Goal: Information Seeking & Learning: Find specific page/section

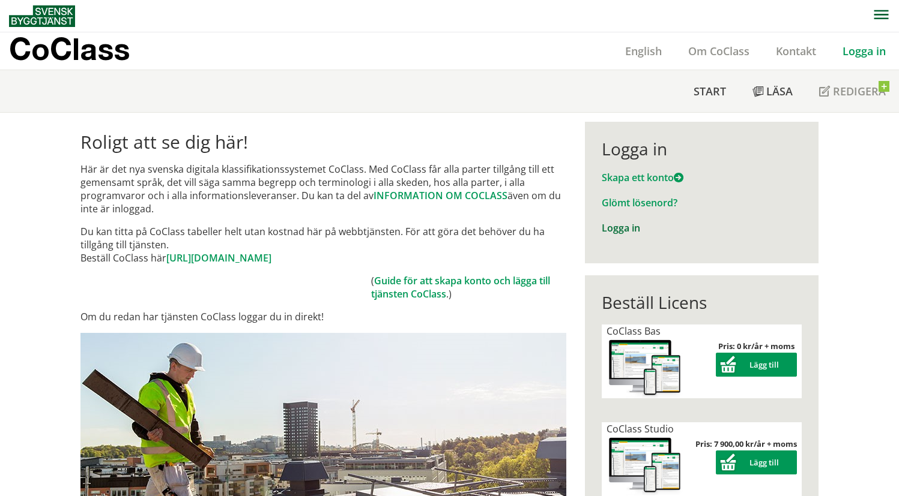
click at [615, 224] on link "Logga in" at bounding box center [621, 228] width 38 height 13
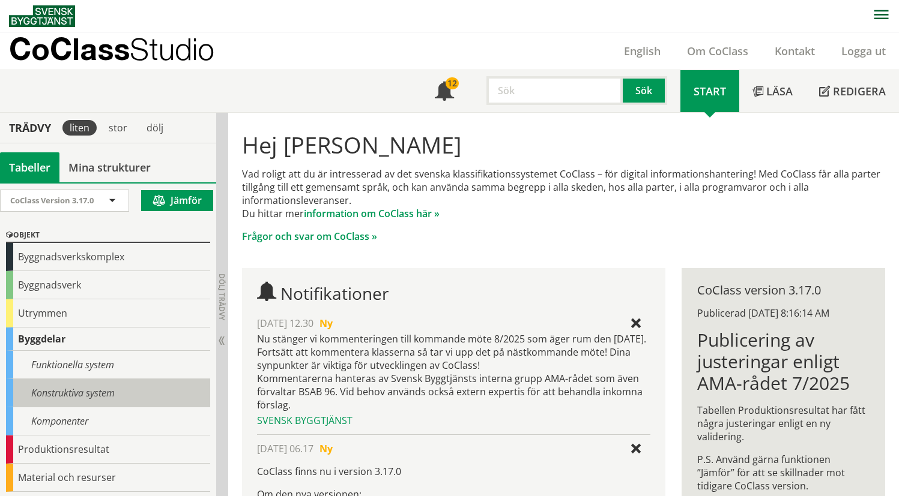
click at [104, 397] on div "Konstruktiva system" at bounding box center [108, 393] width 204 height 28
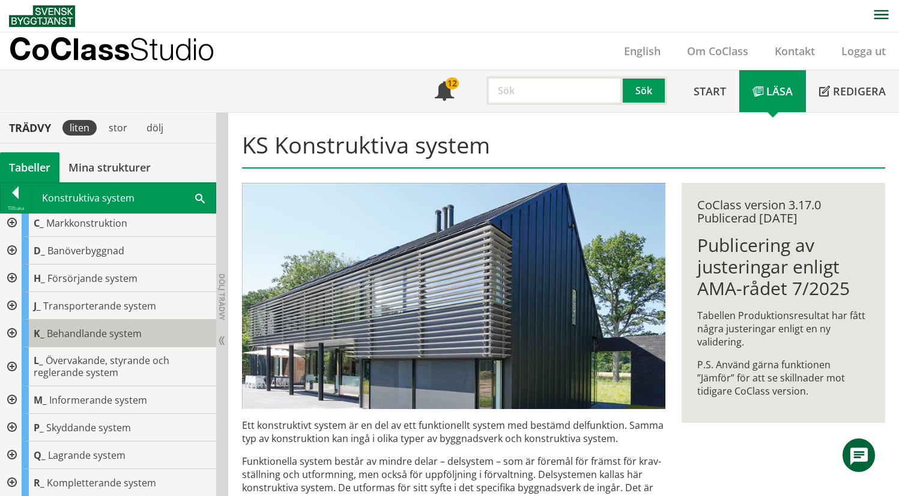
scroll to position [61, 0]
click at [8, 426] on div at bounding box center [11, 428] width 22 height 28
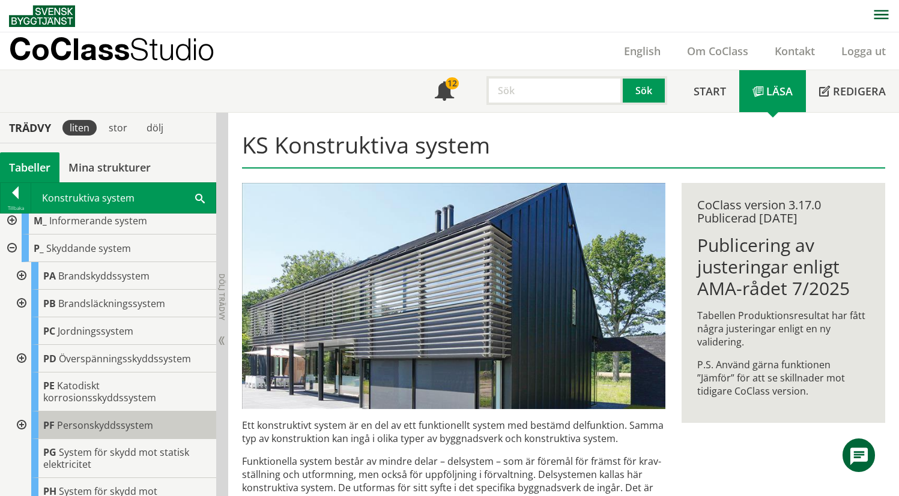
scroll to position [241, 0]
click at [17, 355] on div at bounding box center [21, 358] width 22 height 28
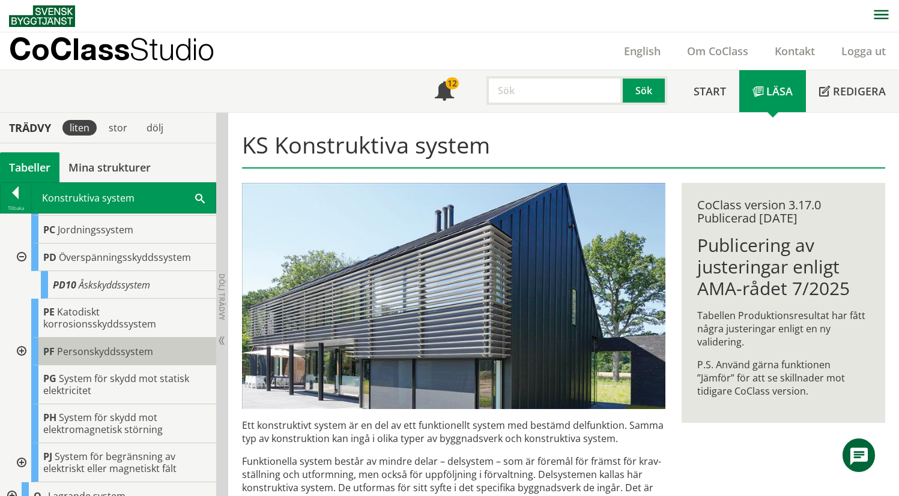
scroll to position [361, 0]
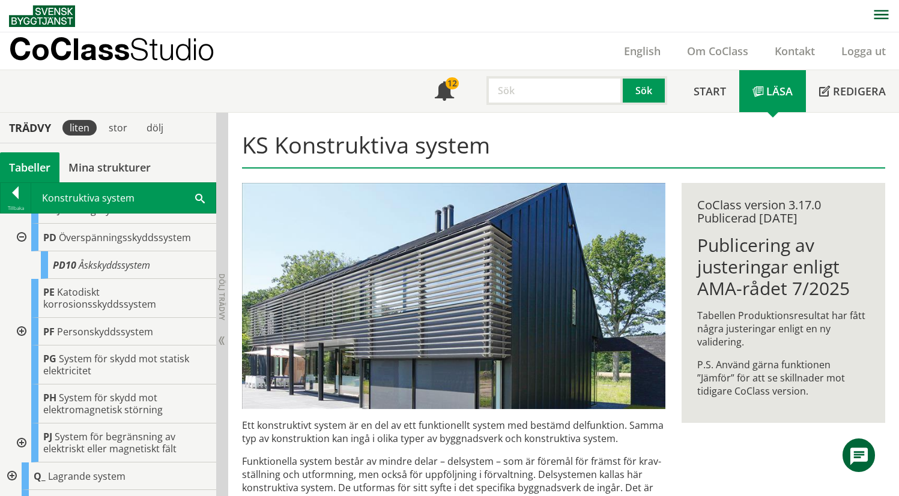
click at [571, 95] on input "text" at bounding box center [554, 90] width 136 height 29
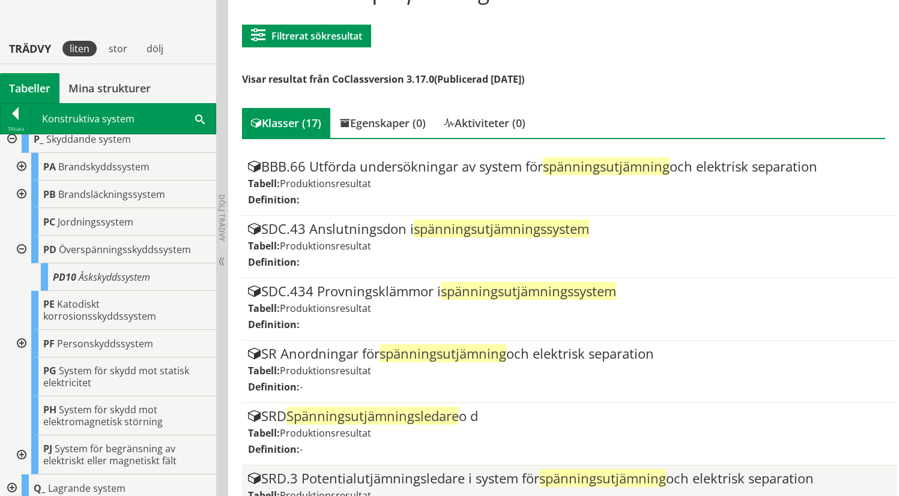
scroll to position [361, 0]
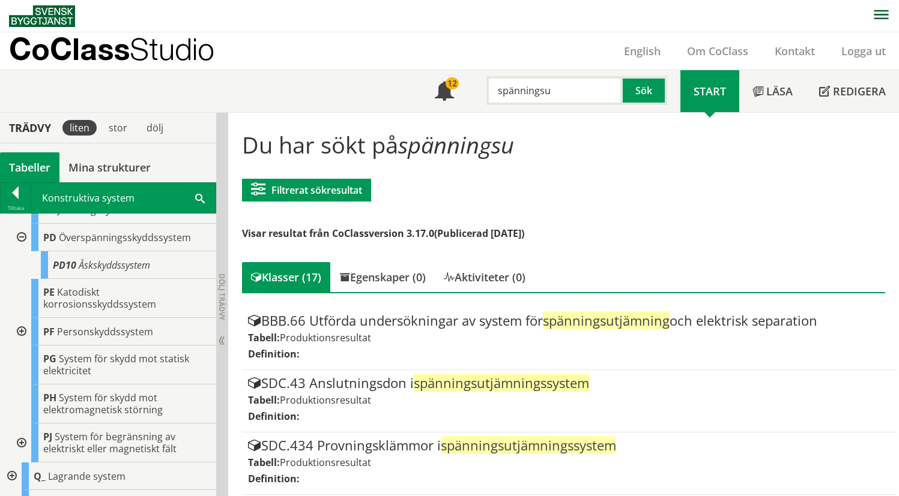
click at [572, 93] on input "spänningsu" at bounding box center [554, 90] width 136 height 29
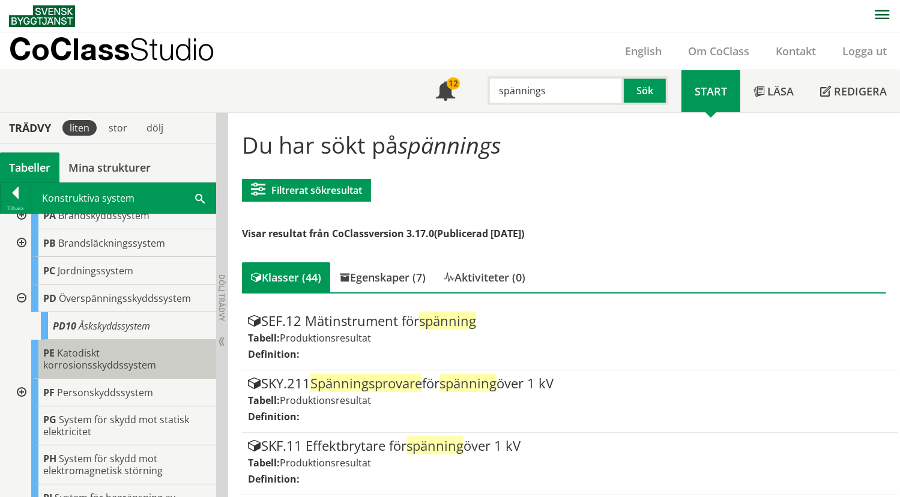
scroll to position [240, 0]
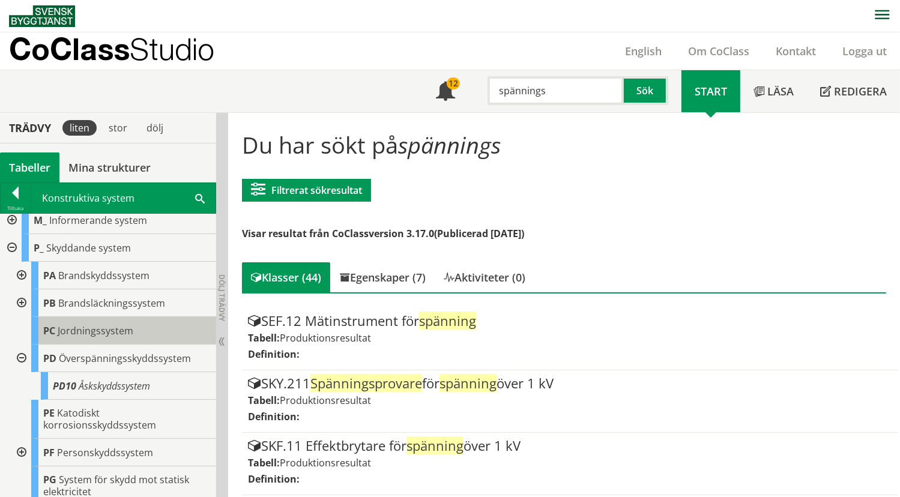
click at [86, 328] on body "AMA AMA Beskrivningsverktyg AMA Funktion BSAB Bygginfo Byggjura Byggkatalogen B…" at bounding box center [450, 248] width 900 height 497
click at [100, 328] on span "Jordningssystem" at bounding box center [96, 330] width 76 height 13
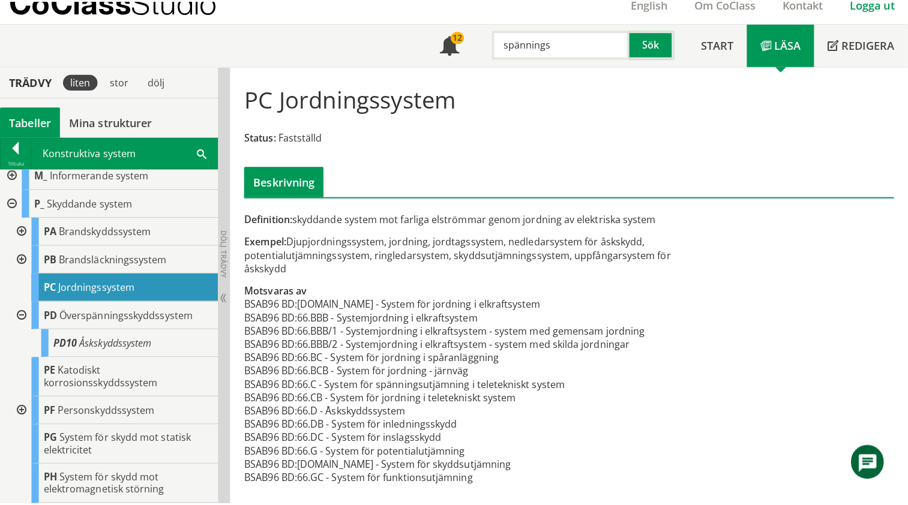
scroll to position [38, 0]
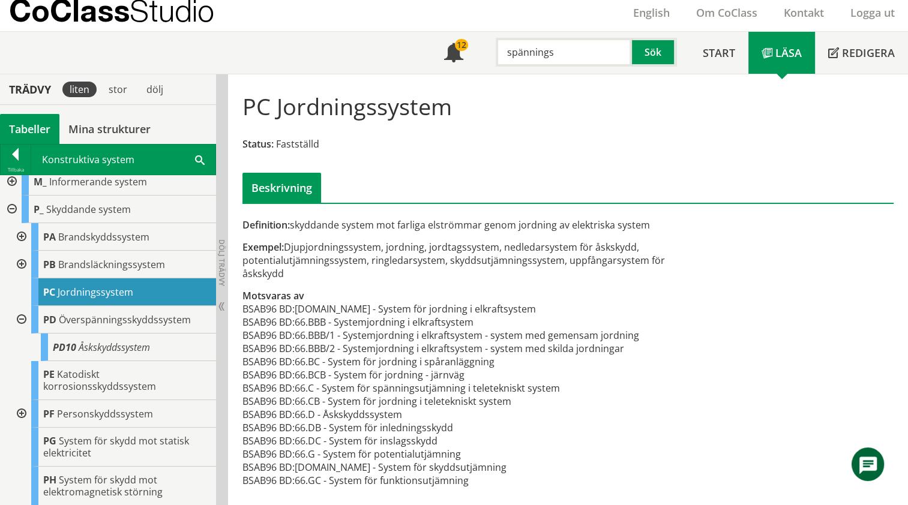
click at [533, 58] on input "spännings" at bounding box center [564, 52] width 136 height 29
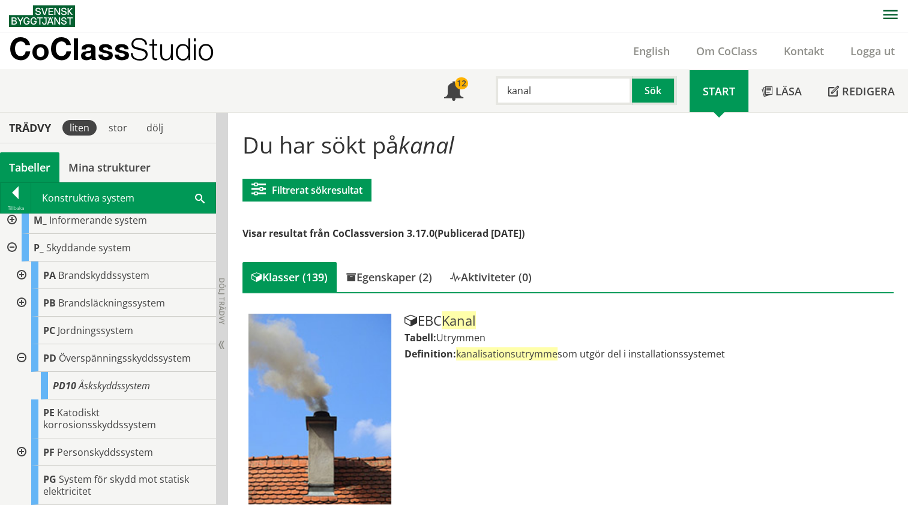
click at [560, 90] on input "kanal" at bounding box center [564, 90] width 136 height 29
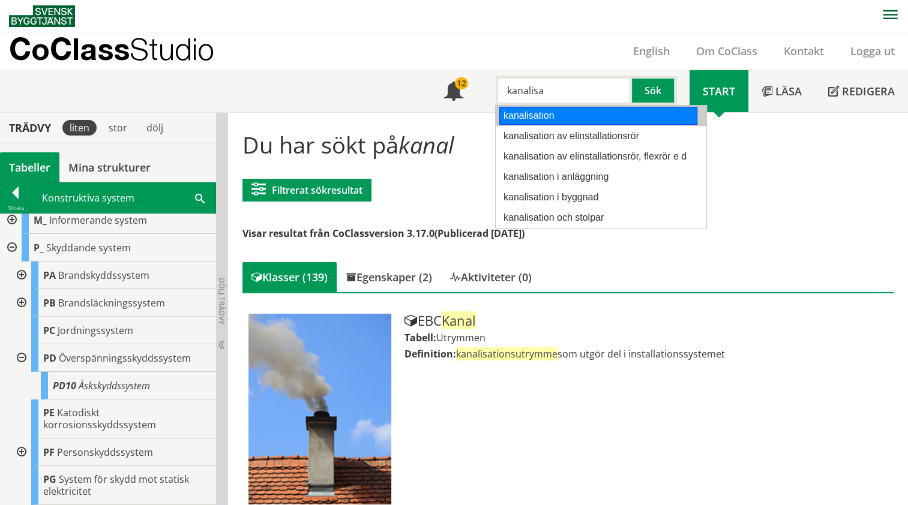
click at [541, 119] on div "kanalisation" at bounding box center [598, 116] width 198 height 18
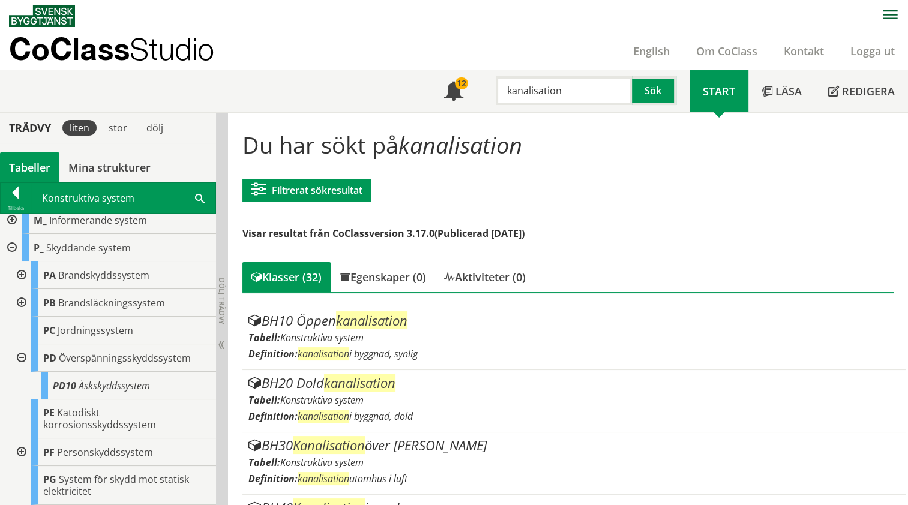
click at [528, 89] on input "kanalisation" at bounding box center [564, 90] width 136 height 29
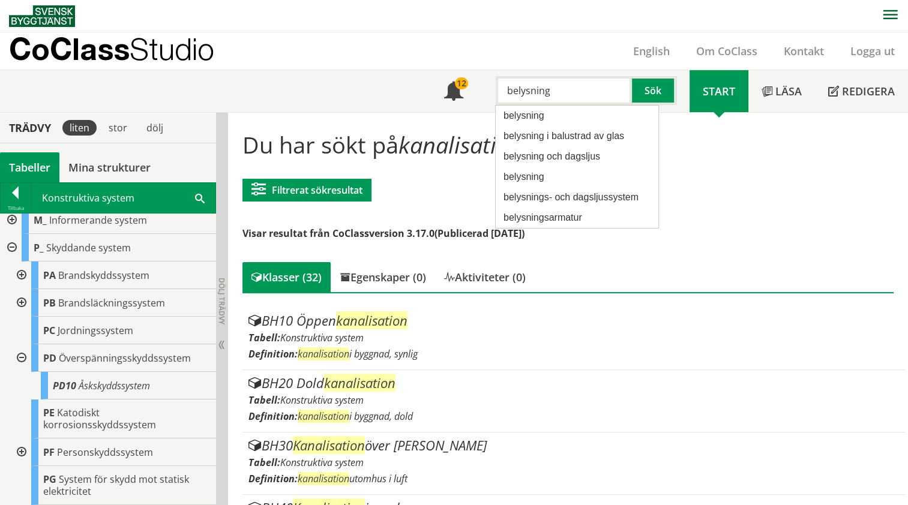
type input "belysning"
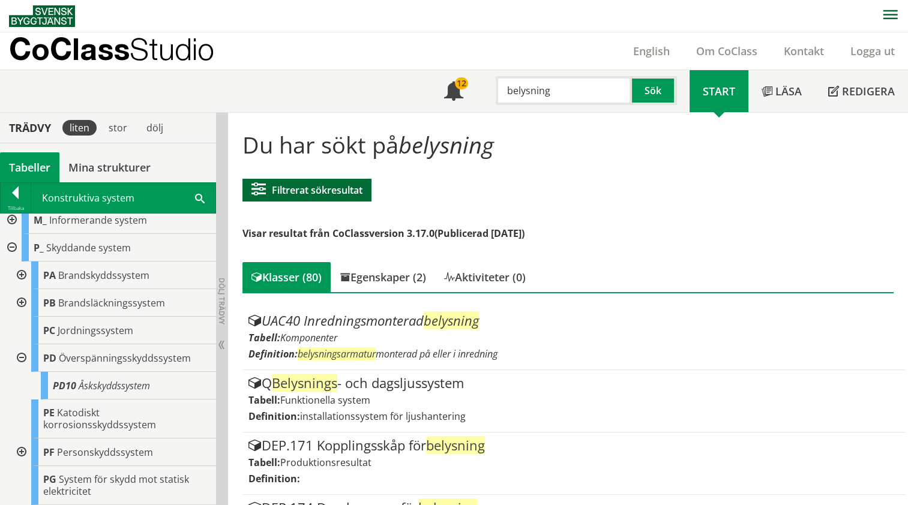
click at [263, 194] on span at bounding box center [262, 190] width 20 height 14
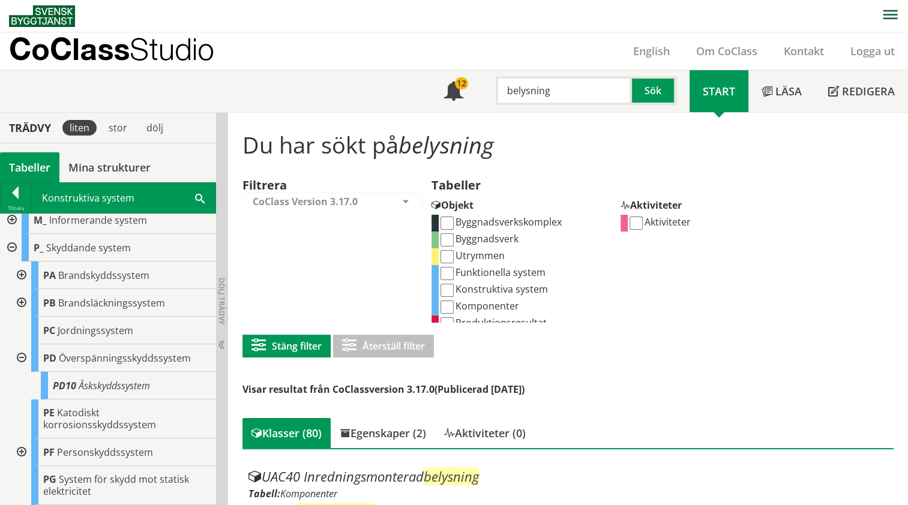
click at [448, 289] on input "Konstruktiva system" at bounding box center [447, 290] width 13 height 13
checkbox input "true"
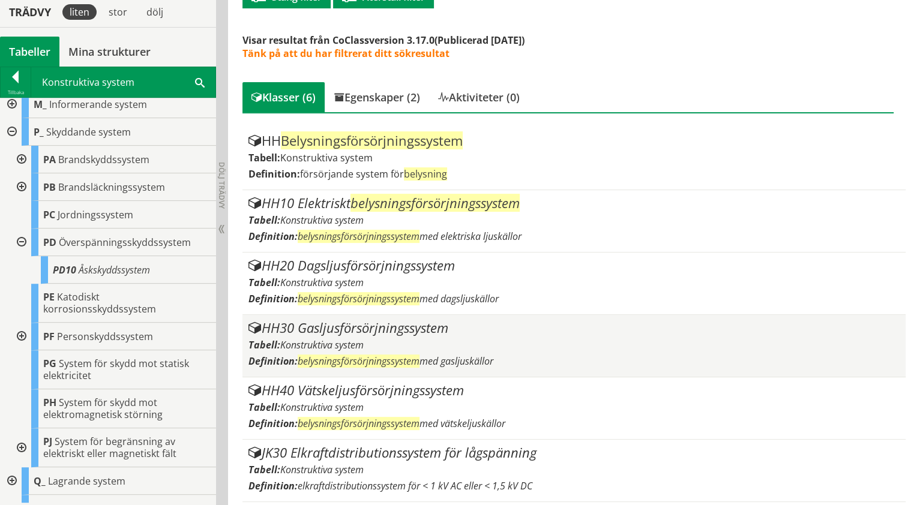
scroll to position [289, 0]
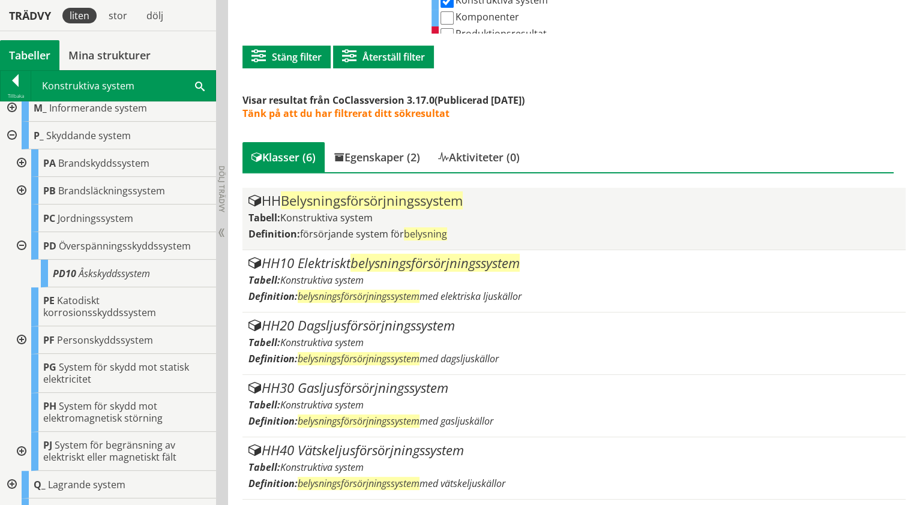
click at [362, 198] on span "Belysningsförsörjningssystem" at bounding box center [372, 201] width 182 height 18
click at [379, 201] on span "Belysningsförsörjningssystem" at bounding box center [372, 201] width 182 height 18
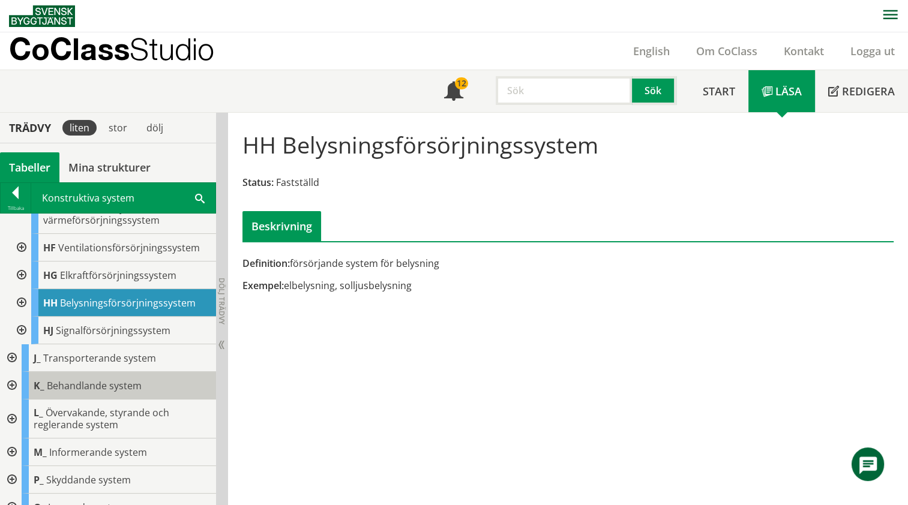
scroll to position [310, 0]
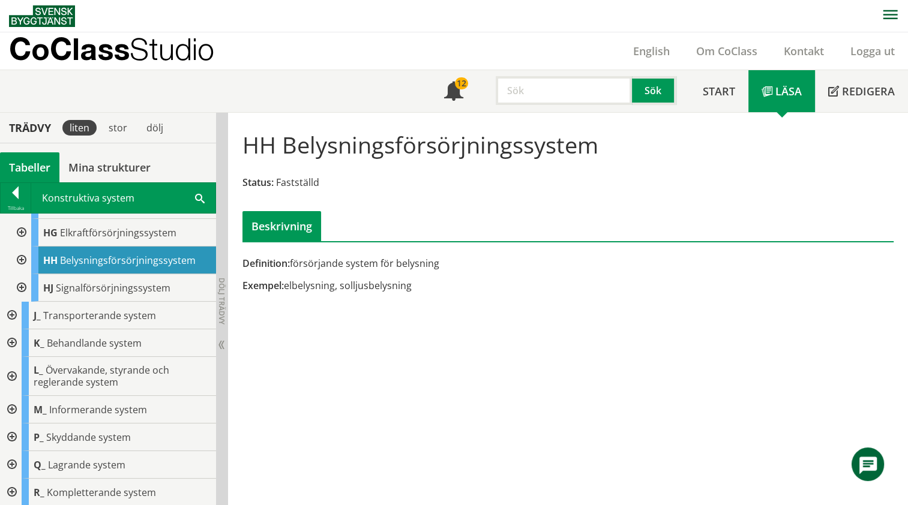
click at [23, 254] on div at bounding box center [21, 261] width 22 height 28
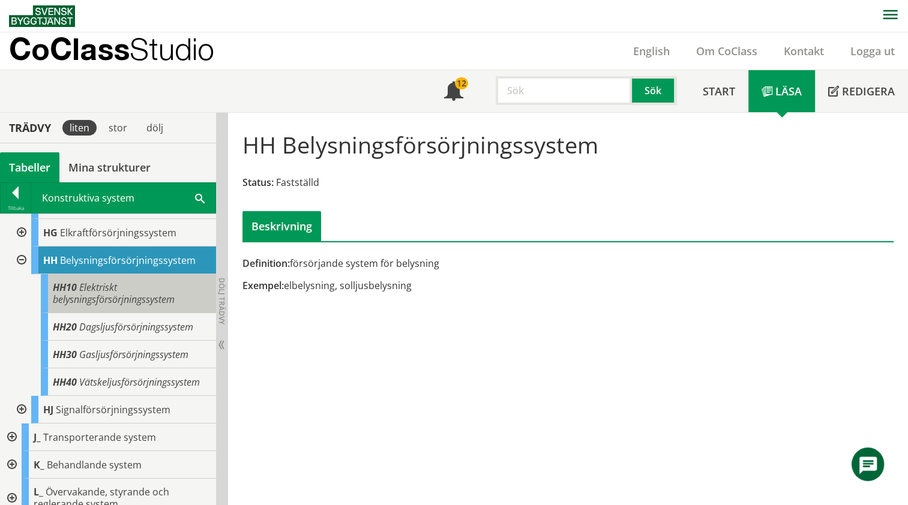
click at [130, 299] on span "Elektriskt belysningsförsörjningssystem" at bounding box center [114, 293] width 122 height 25
